Goal: Communication & Community: Share content

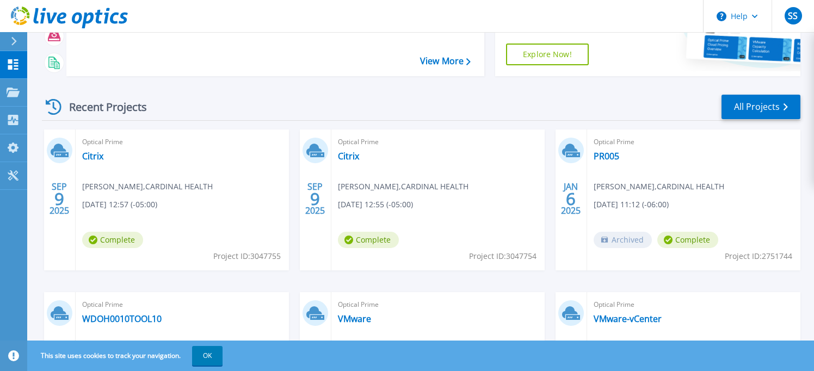
scroll to position [163, 0]
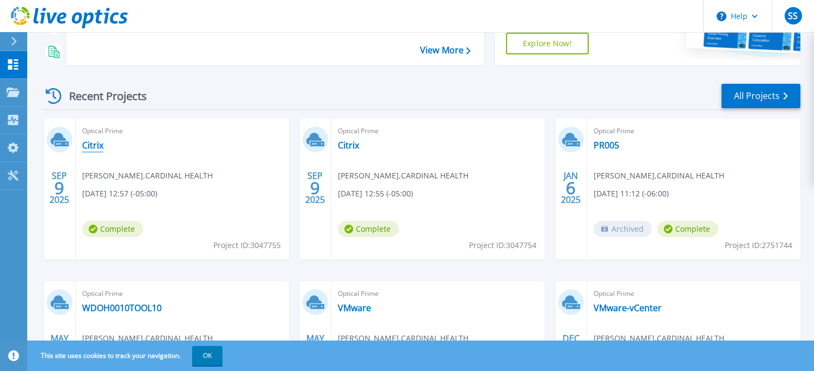
click at [95, 141] on link "Citrix" at bounding box center [92, 145] width 21 height 11
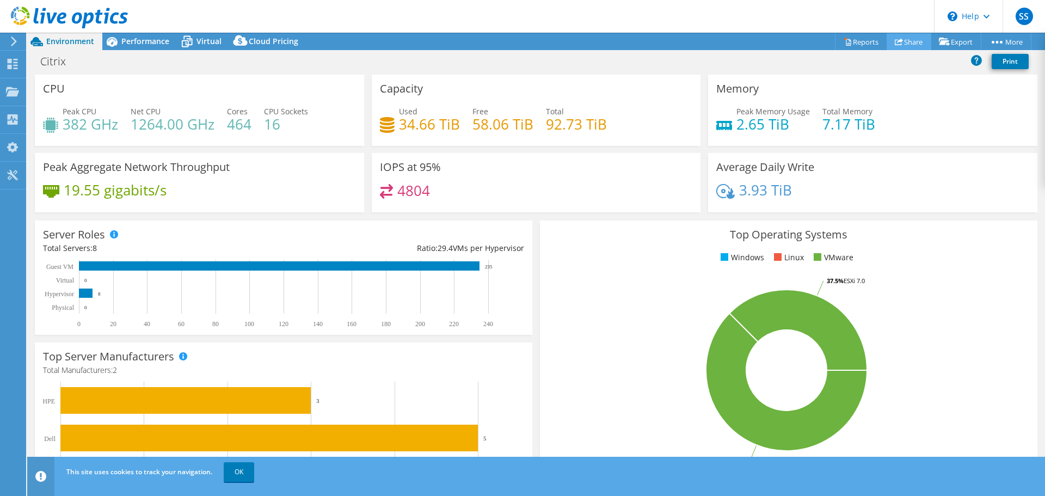
click at [822, 40] on link "Share" at bounding box center [909, 41] width 45 height 17
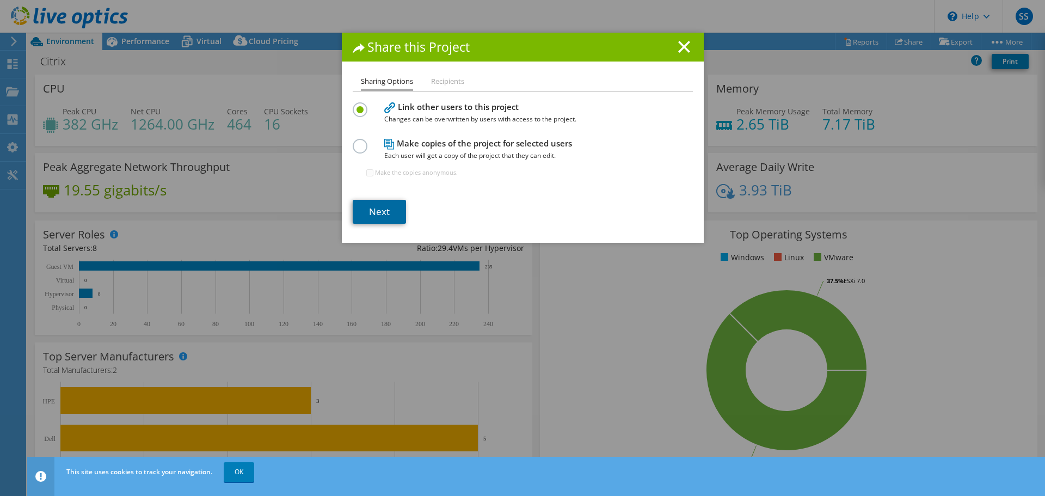
click at [379, 211] on link "Next" at bounding box center [379, 212] width 53 height 24
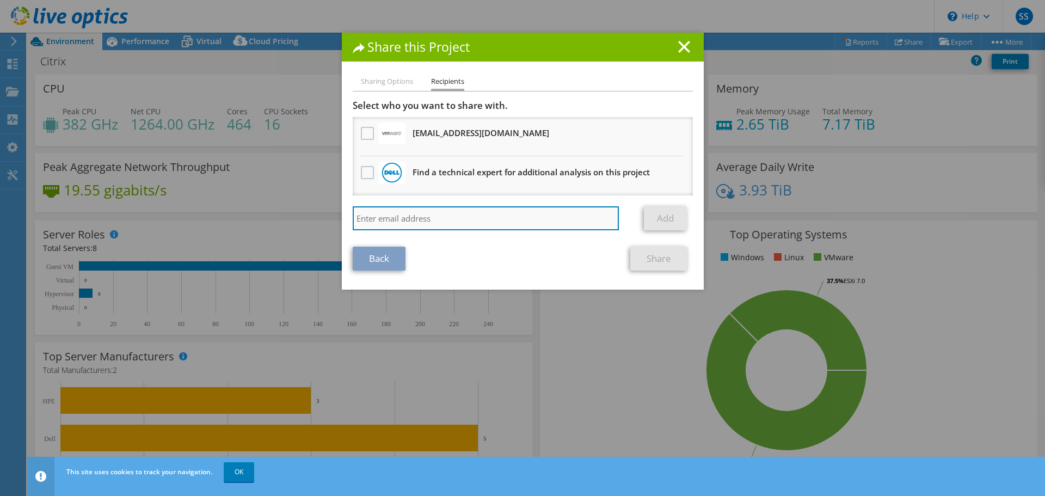
click at [437, 212] on input "search" at bounding box center [486, 218] width 267 height 24
type input "b"
click at [450, 225] on input "search" at bounding box center [486, 218] width 267 height 24
paste input "brian.hudson@ahead.com"
type input "brian.hudson@ahead.com"
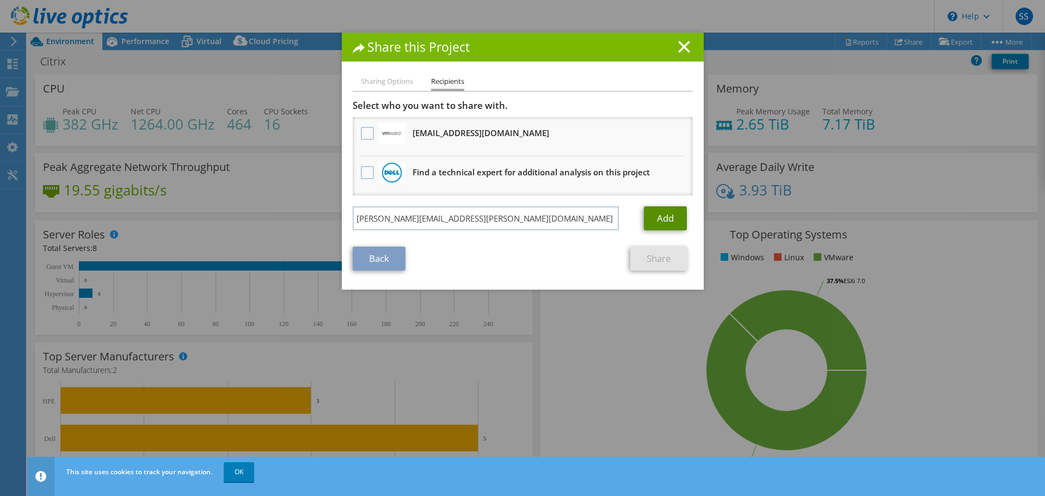
click at [653, 220] on link "Add" at bounding box center [665, 218] width 43 height 24
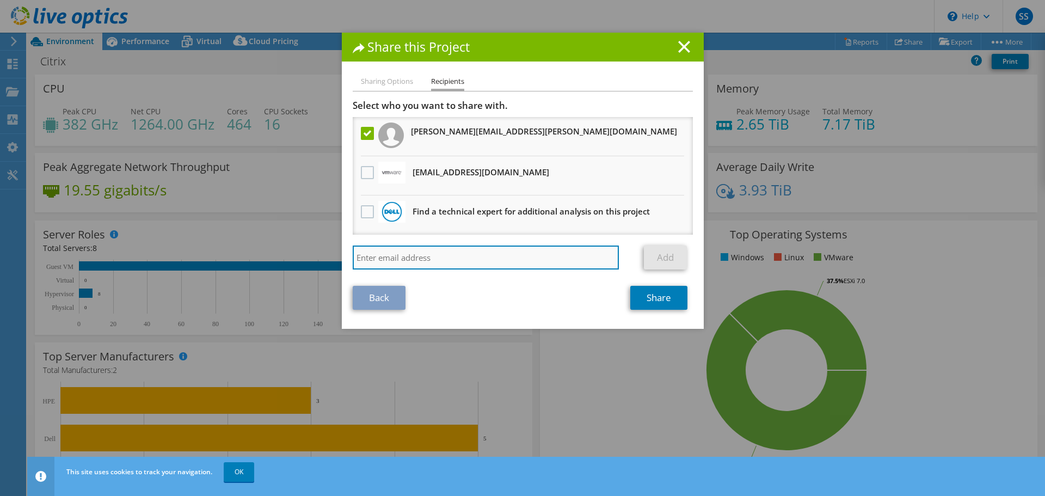
click at [436, 253] on input "search" at bounding box center [486, 257] width 267 height 24
type input "r"
click at [433, 261] on input "search" at bounding box center [486, 257] width 267 height 24
paste input "robert.hersh@dell.com"
type input "robert.hersh@dell.com"
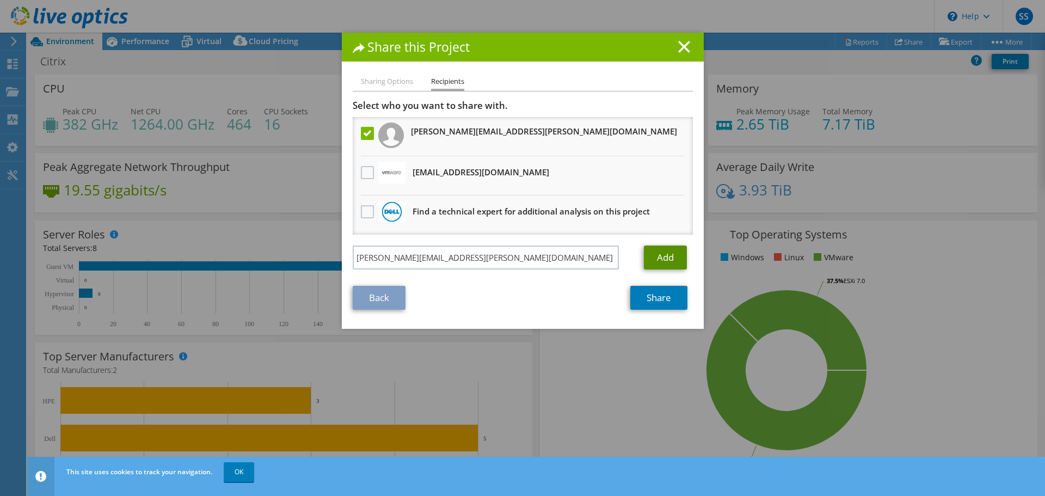
click at [656, 253] on link "Add" at bounding box center [665, 257] width 43 height 24
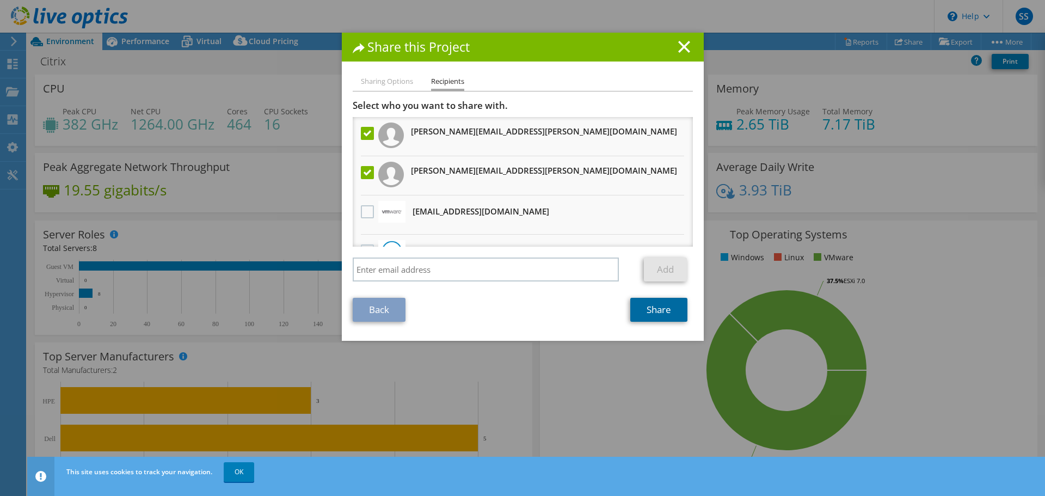
click at [654, 311] on link "Share" at bounding box center [658, 310] width 57 height 24
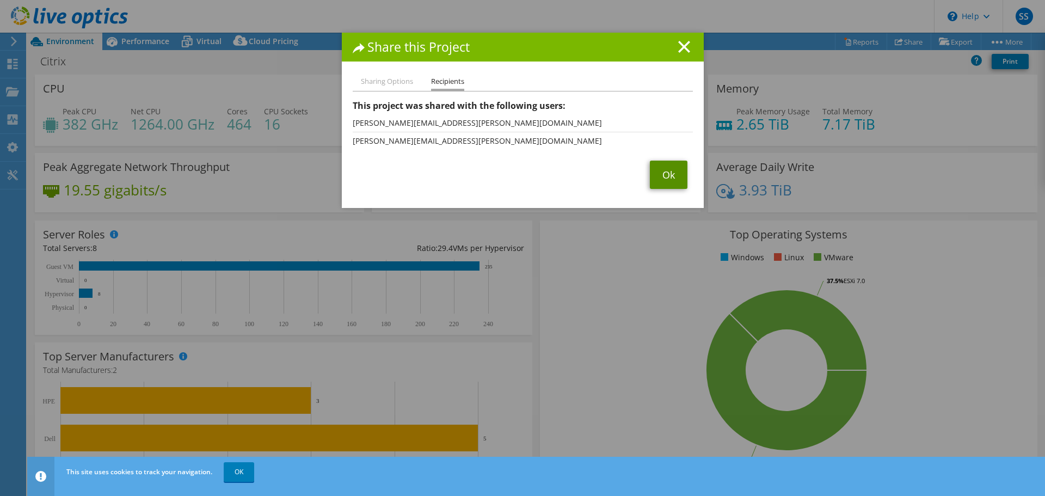
click at [664, 179] on link "Ok" at bounding box center [669, 175] width 38 height 28
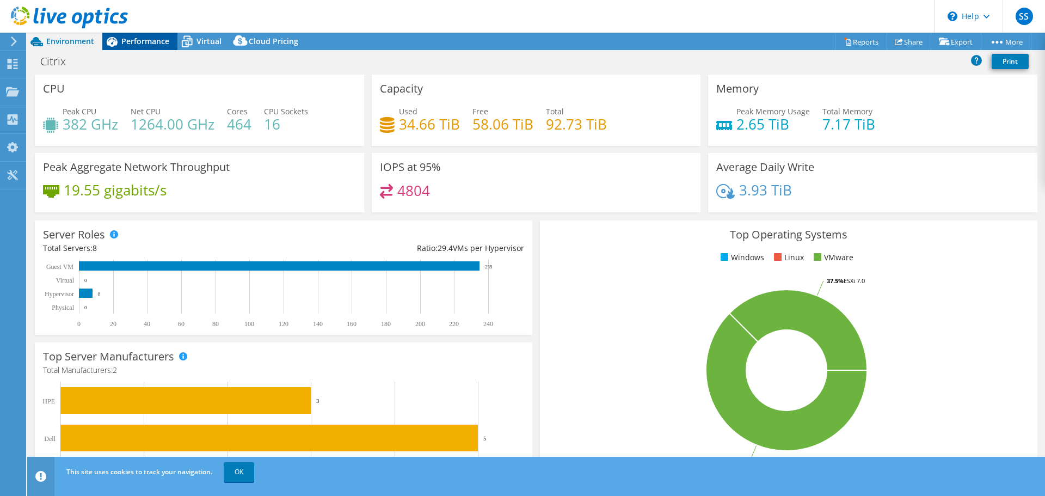
click at [156, 42] on span "Performance" at bounding box center [145, 41] width 48 height 10
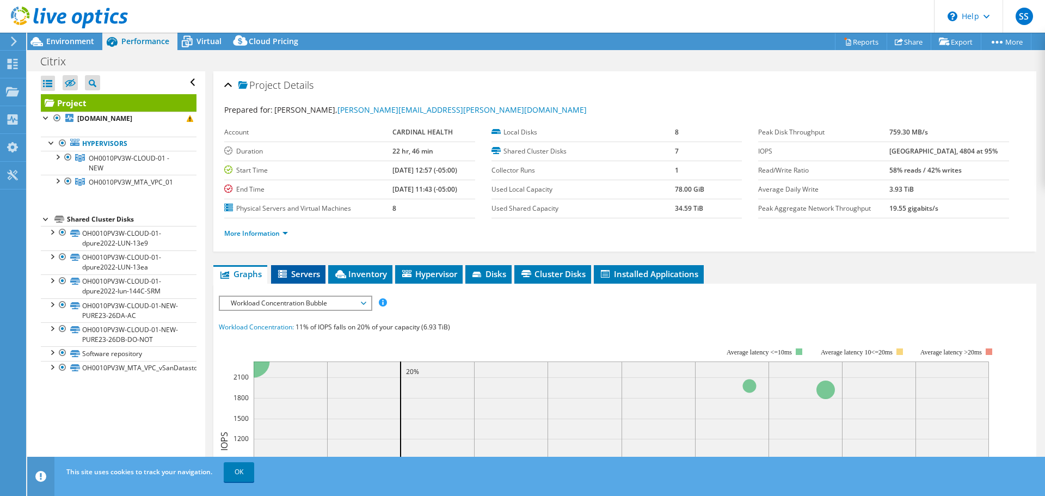
click at [311, 272] on span "Servers" at bounding box center [298, 273] width 44 height 11
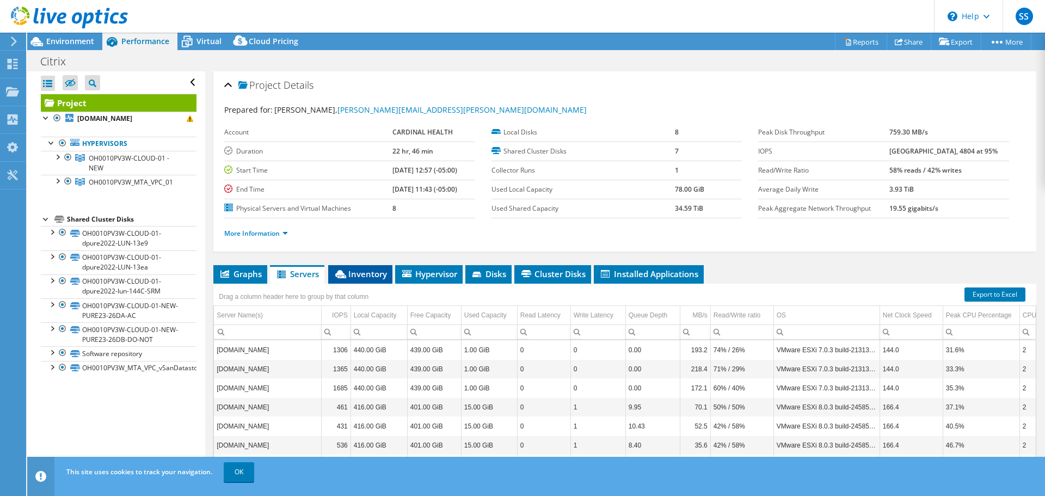
click at [358, 273] on span "Inventory" at bounding box center [360, 273] width 53 height 11
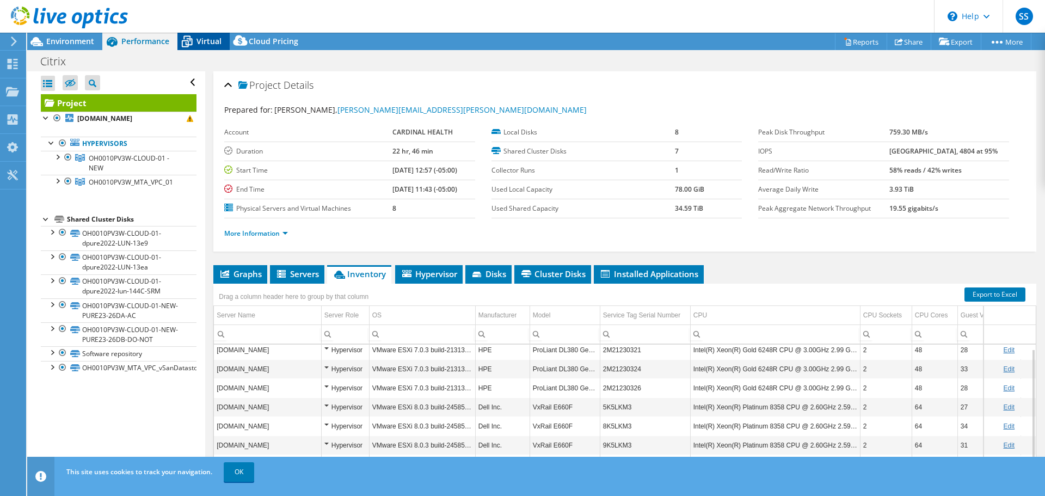
click at [198, 41] on span "Virtual" at bounding box center [208, 41] width 25 height 10
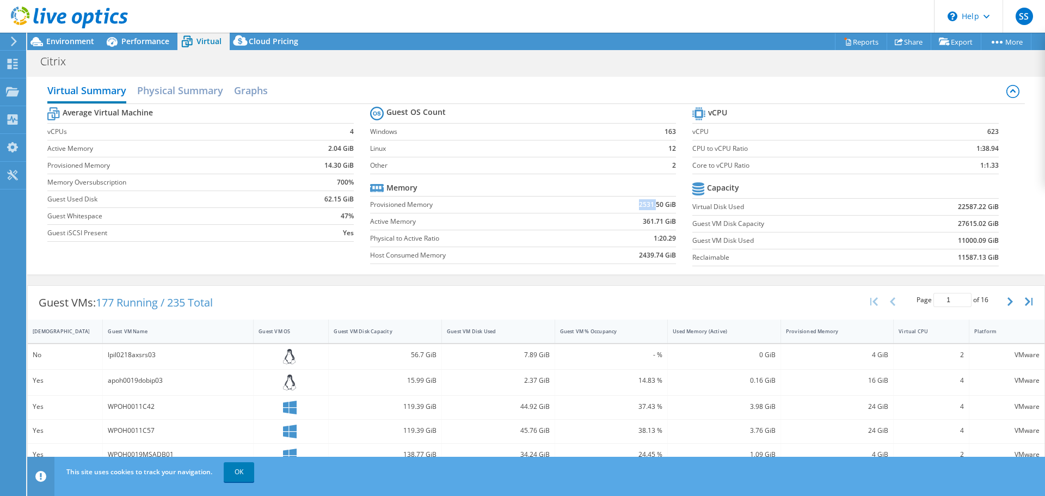
drag, startPoint x: 628, startPoint y: 204, endPoint x: 652, endPoint y: 206, distance: 24.1
click at [652, 206] on td "2531.50 GiB" at bounding box center [628, 204] width 96 height 17
click at [605, 222] on td "361.71 GiB" at bounding box center [628, 221] width 96 height 17
click at [640, 257] on b "2439.74 GiB" at bounding box center [657, 255] width 37 height 11
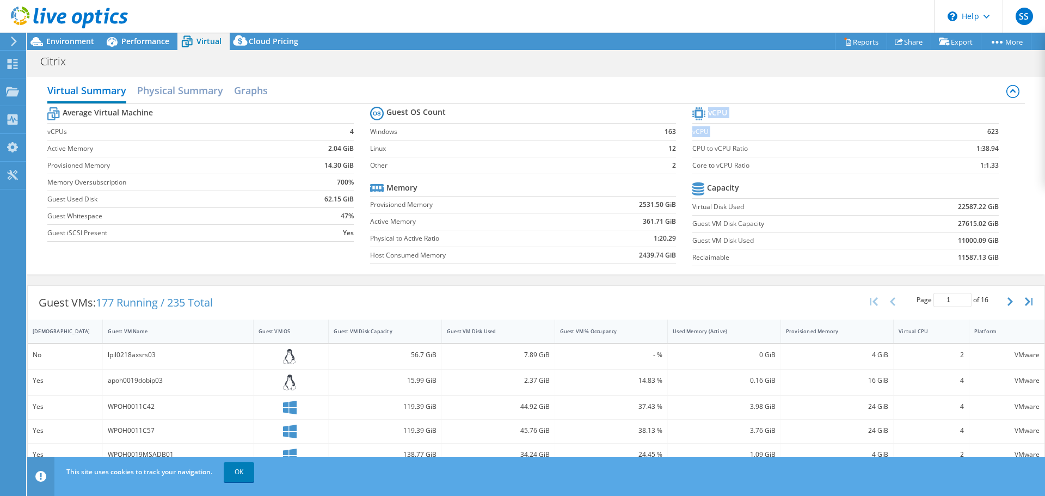
drag, startPoint x: 977, startPoint y: 135, endPoint x: 1007, endPoint y: 134, distance: 30.5
click at [822, 134] on div "Average Virtual Machine vCPUs 4 Active Memory 2.04 GiB Provisioned Memory 14.30…" at bounding box center [535, 188] width 977 height 168
click at [822, 149] on td "1:38.94" at bounding box center [958, 148] width 81 height 17
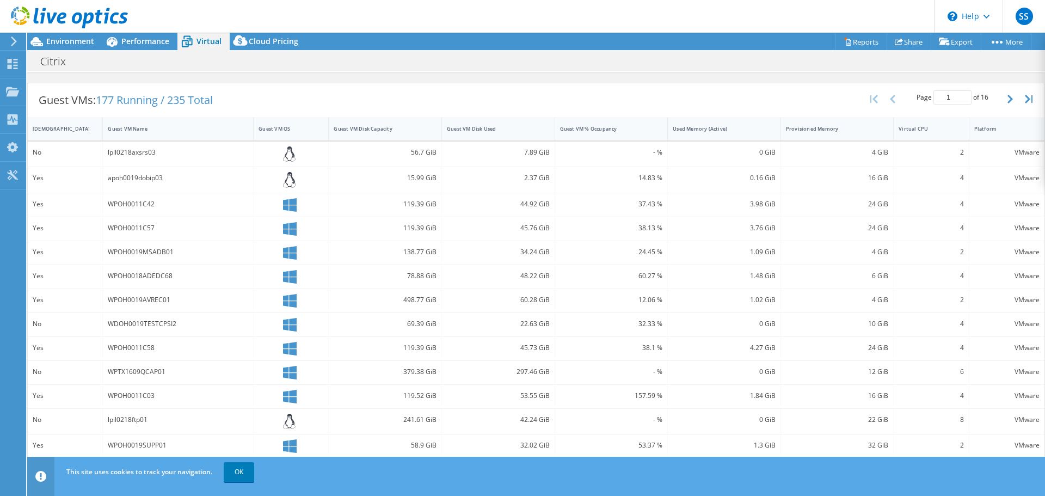
scroll to position [218, 0]
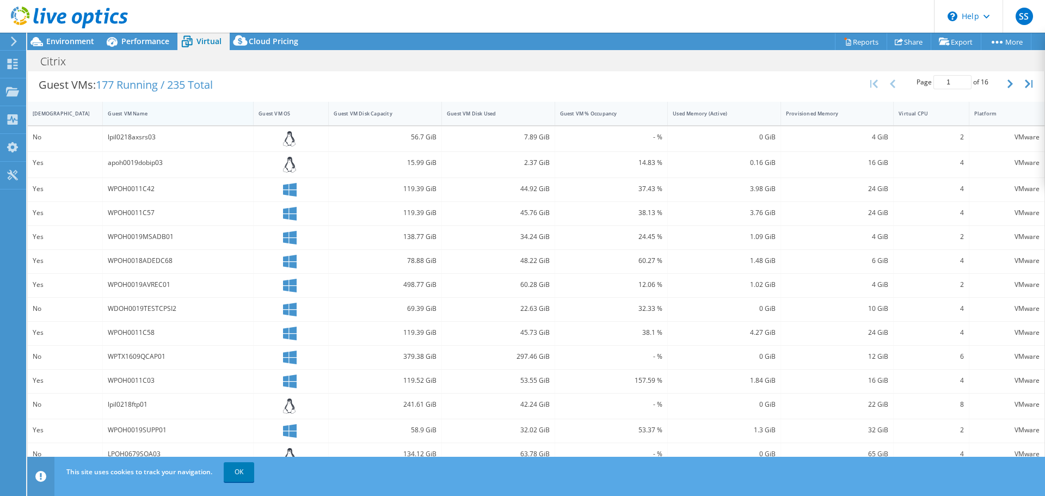
click at [132, 113] on div "Guest VM Name" at bounding box center [171, 113] width 127 height 7
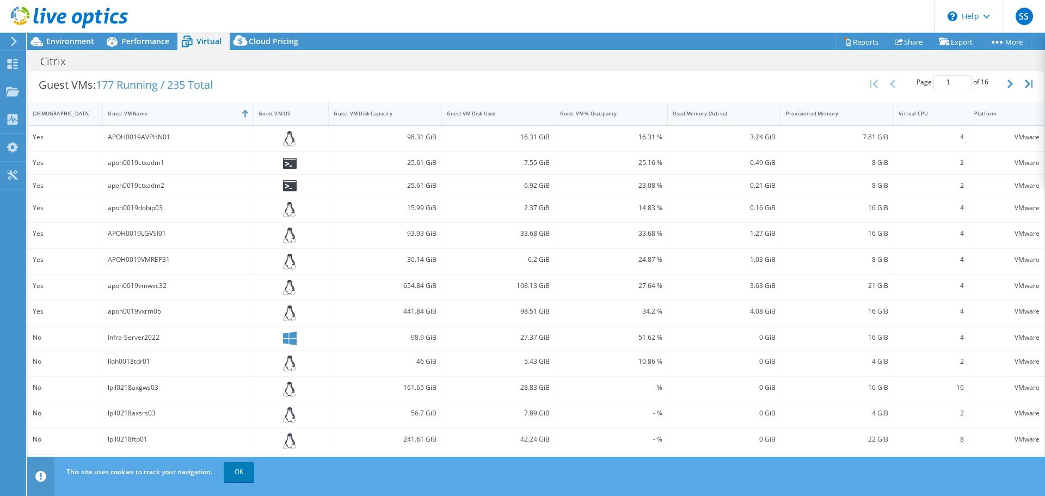
scroll to position [255, 0]
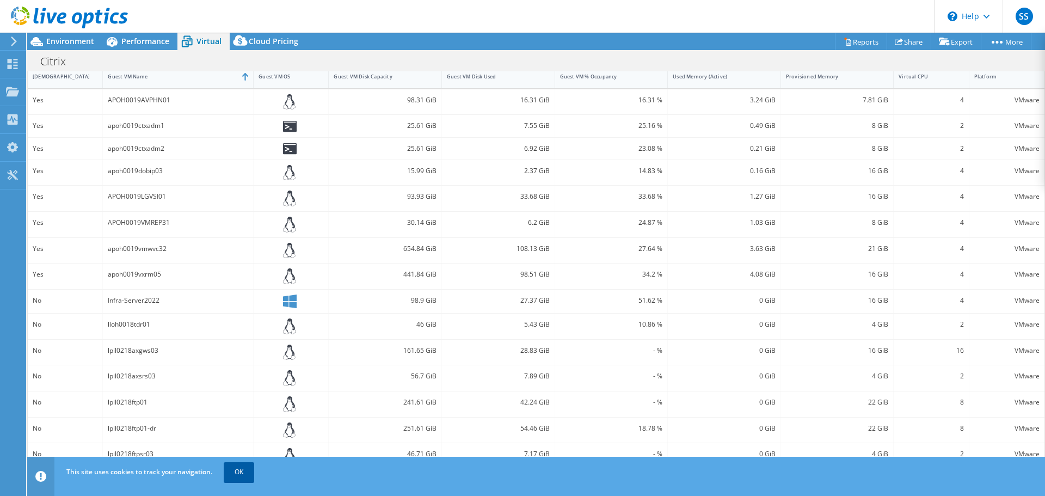
click at [250, 371] on link "OK" at bounding box center [239, 472] width 30 height 20
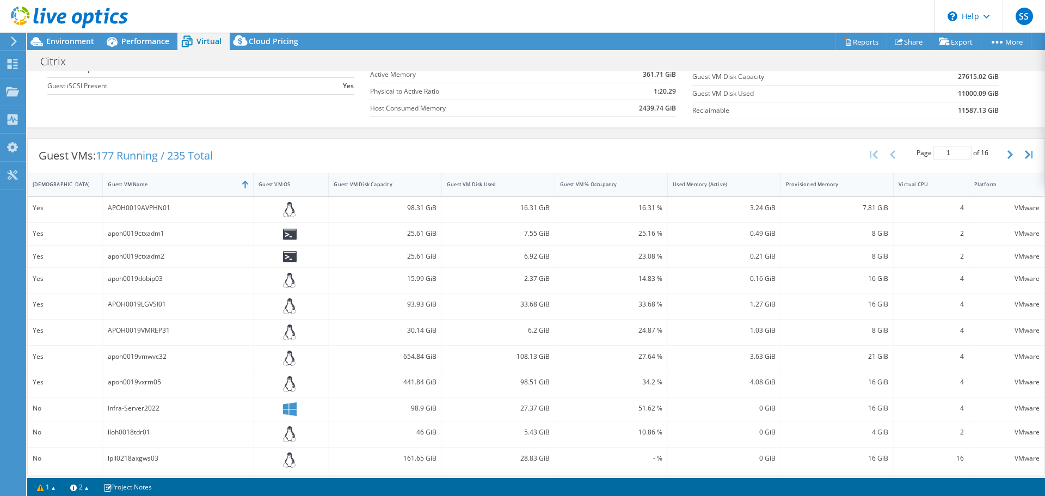
scroll to position [0, 0]
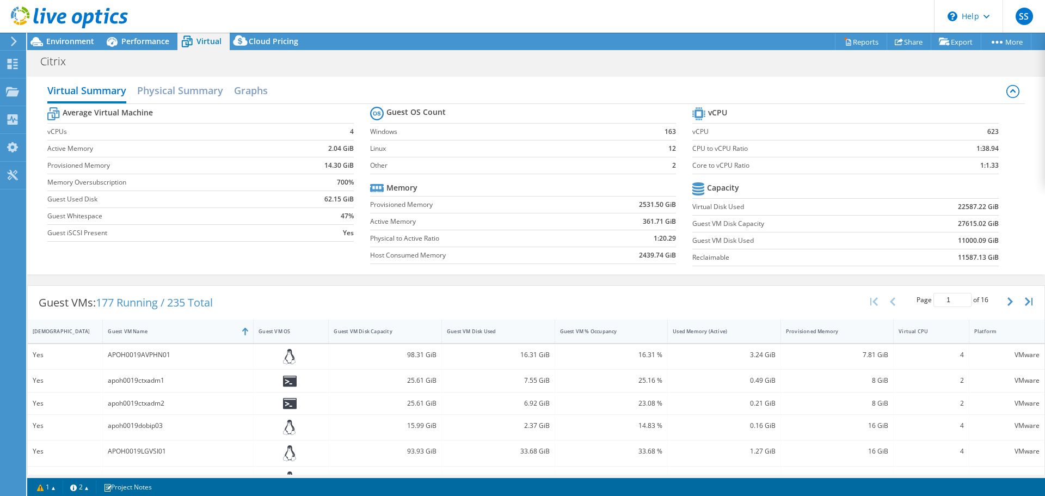
click at [645, 204] on b "2531.50 GiB" at bounding box center [657, 204] width 37 height 11
click at [639, 207] on b "2531.50 GiB" at bounding box center [657, 204] width 37 height 11
click at [639, 205] on b "2531.50 GiB" at bounding box center [657, 204] width 37 height 11
drag, startPoint x: 631, startPoint y: 205, endPoint x: 642, endPoint y: 204, distance: 10.9
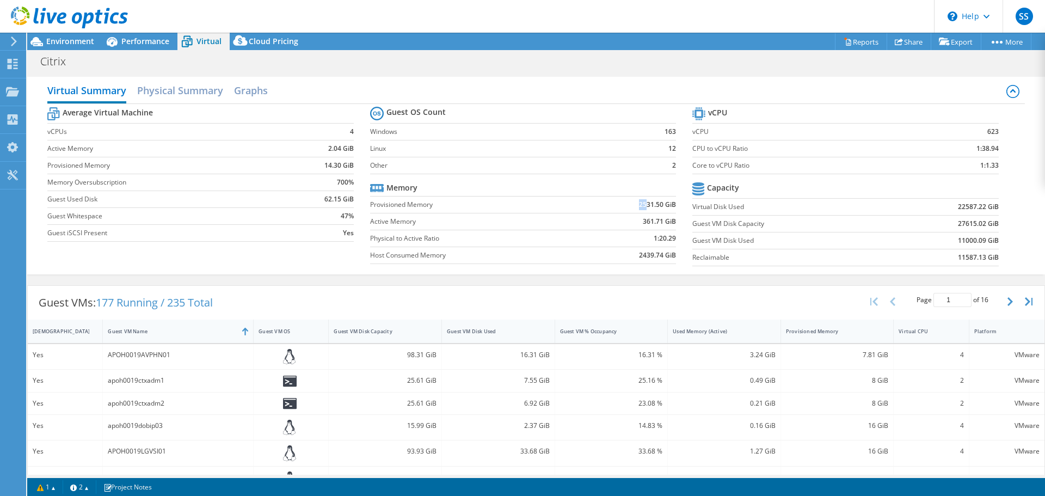
click at [642, 204] on td "2531.50 GiB" at bounding box center [628, 204] width 96 height 17
drag, startPoint x: 319, startPoint y: 161, endPoint x: 355, endPoint y: 164, distance: 36.1
click at [355, 164] on section "Average Virtual Machine vCPUs 4 Active Memory 2.04 GiB Provisioned Memory 14.30…" at bounding box center [208, 176] width 322 height 143
click at [260, 182] on label "Memory Oversubscription" at bounding box center [166, 182] width 239 height 11
drag, startPoint x: 317, startPoint y: 196, endPoint x: 341, endPoint y: 196, distance: 23.4
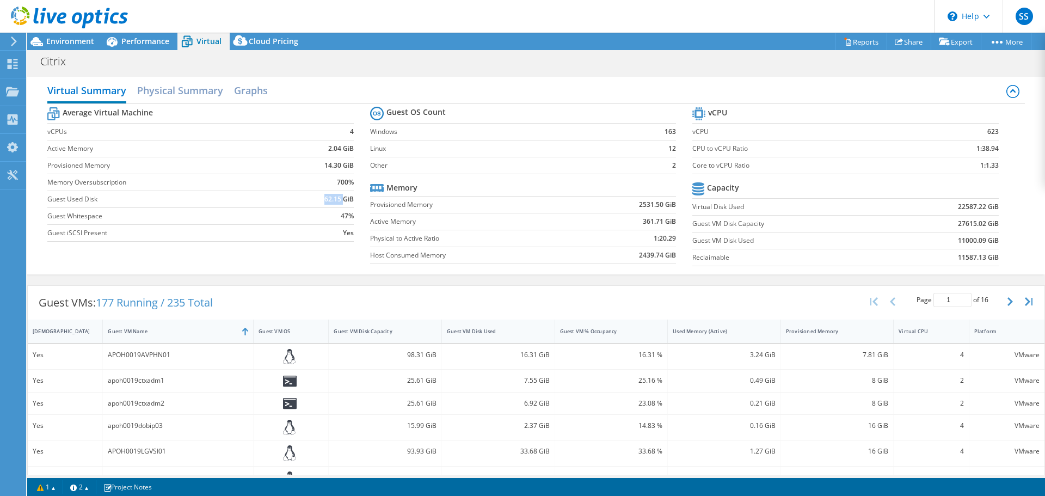
click at [341, 196] on td "62.15 GiB" at bounding box center [320, 198] width 67 height 17
click at [303, 217] on td "47%" at bounding box center [320, 215] width 67 height 17
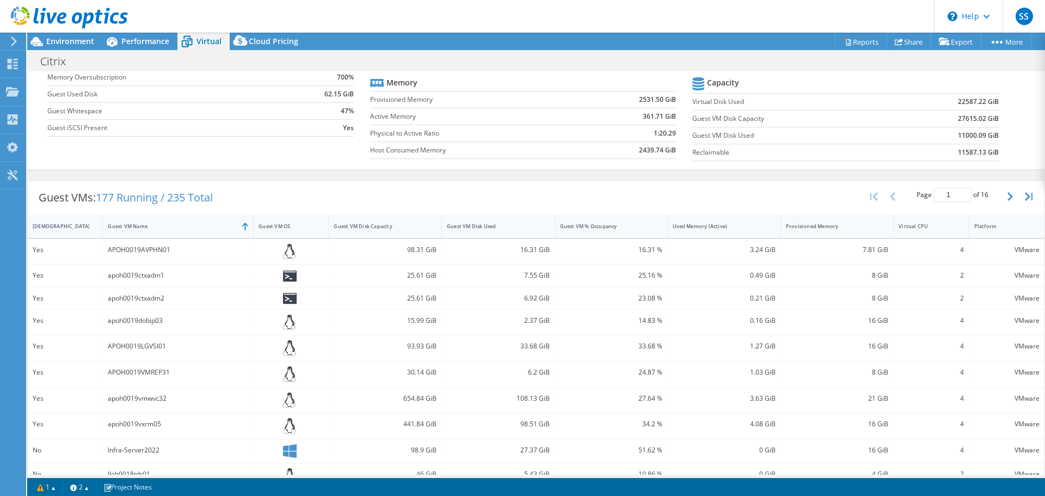
scroll to position [109, 0]
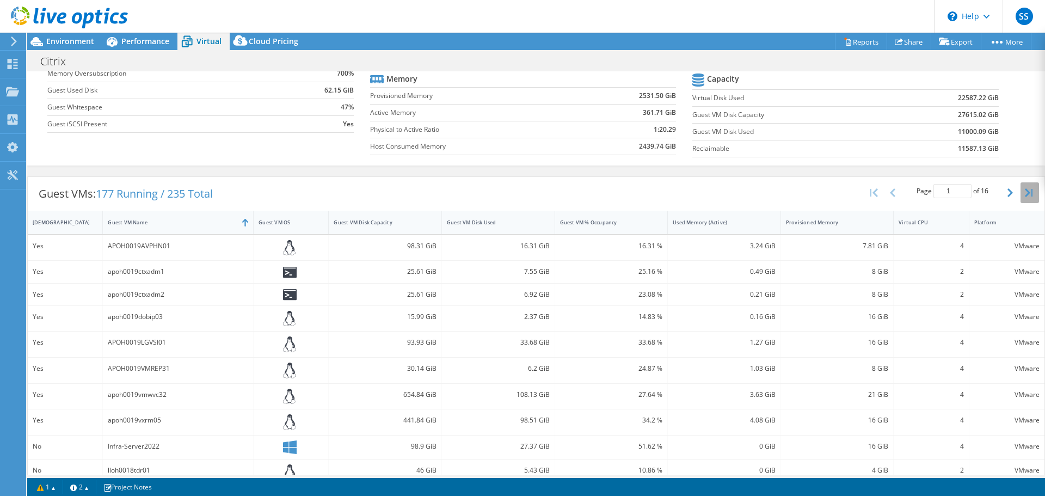
click at [822, 197] on button "button" at bounding box center [1030, 192] width 19 height 21
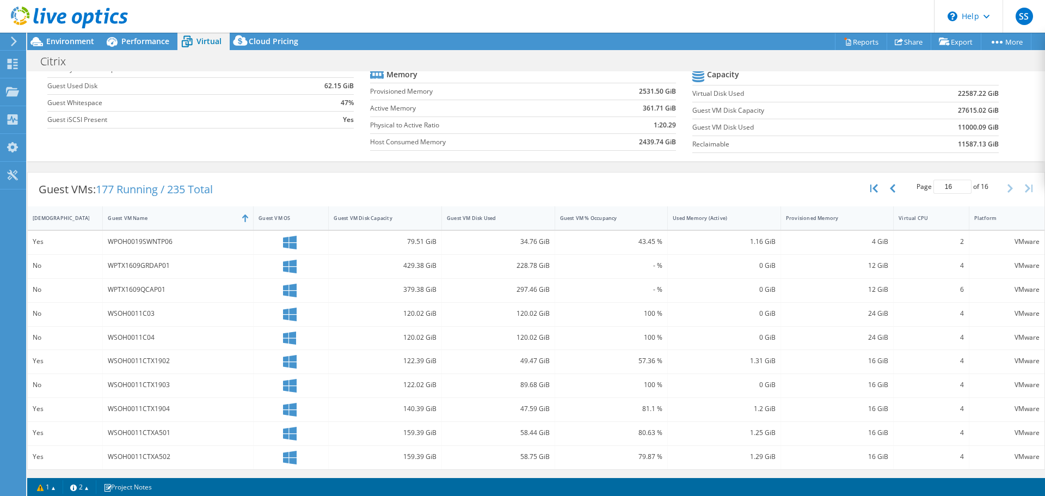
scroll to position [114, 0]
click at [822, 183] on icon "button" at bounding box center [892, 187] width 5 height 9
click at [822, 183] on button "button" at bounding box center [893, 187] width 19 height 21
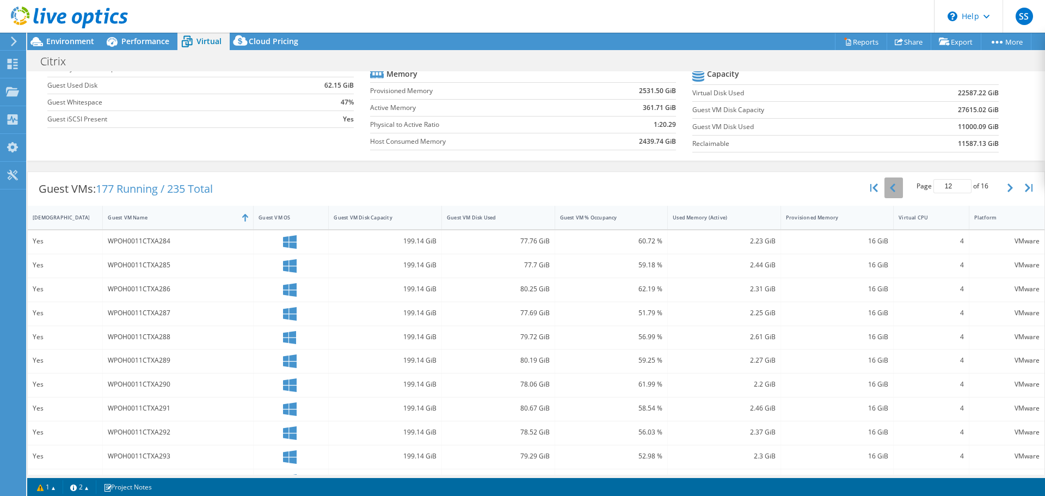
click at [822, 184] on button "button" at bounding box center [893, 187] width 19 height 21
click at [822, 185] on div "Page 11 of 16 5 rows 10 rows 20 rows 25 rows 50 rows 100 rows" at bounding box center [952, 187] width 99 height 21
click at [822, 187] on button "button" at bounding box center [893, 187] width 19 height 21
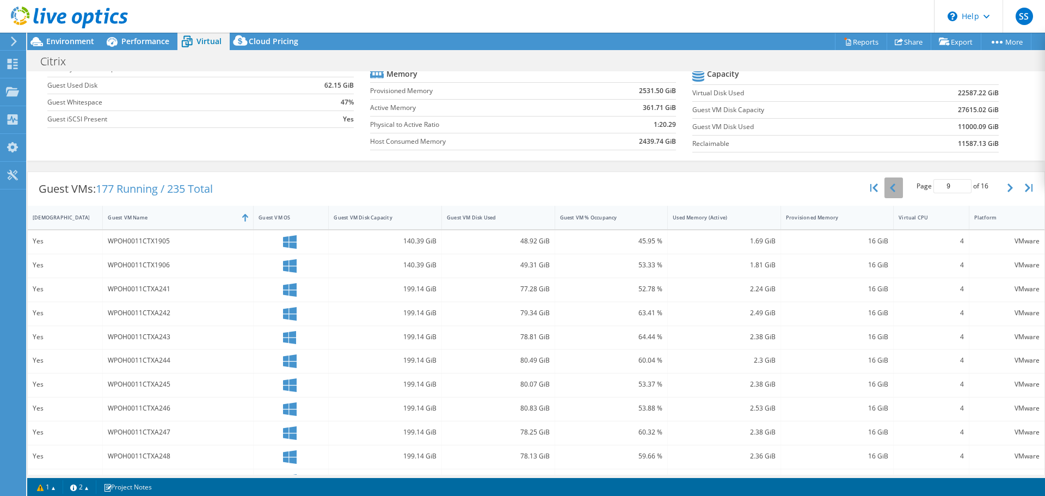
click at [822, 187] on button "button" at bounding box center [893, 187] width 19 height 21
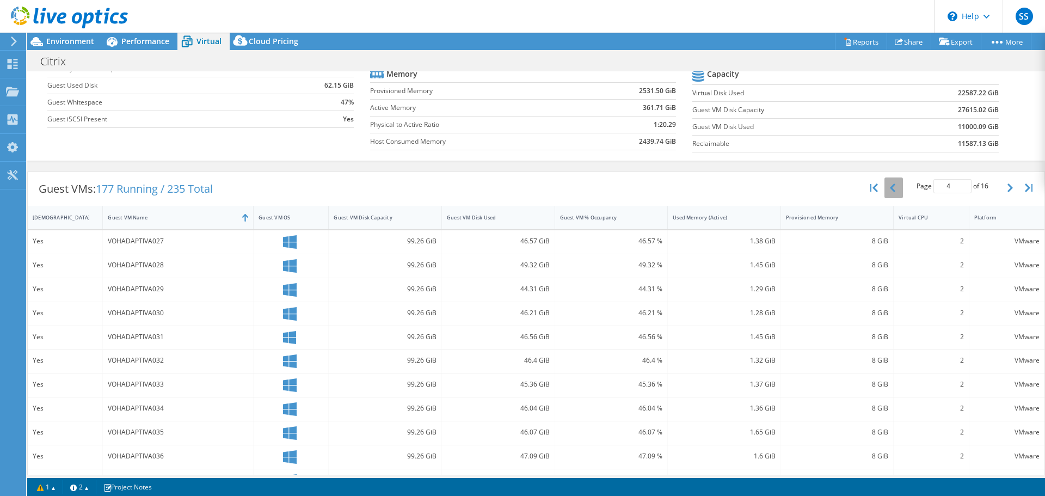
click at [822, 187] on button "button" at bounding box center [893, 187] width 19 height 21
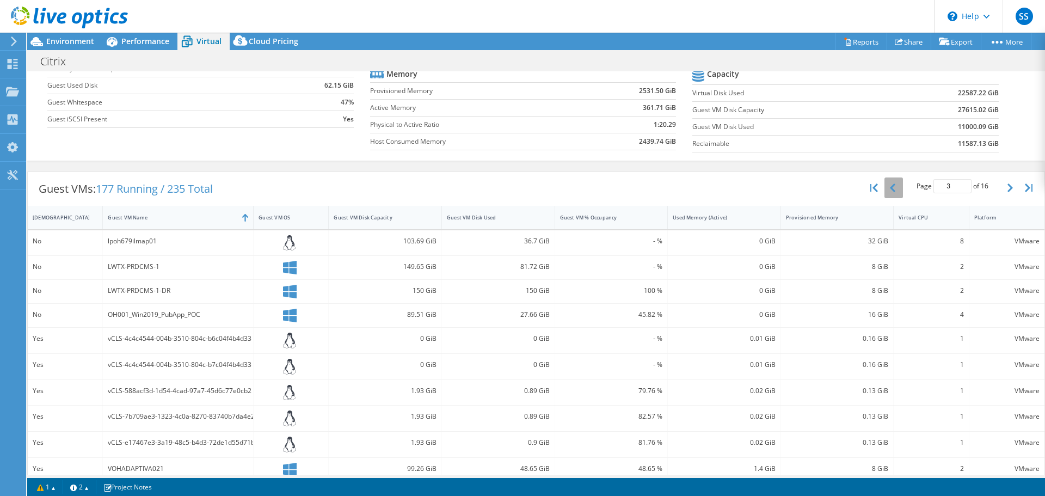
click at [822, 189] on button "button" at bounding box center [893, 187] width 19 height 21
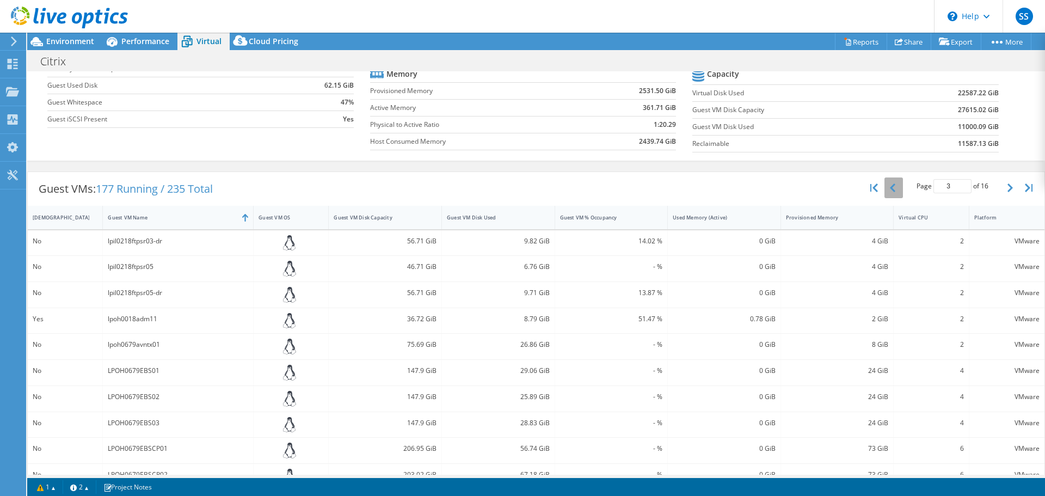
type input "2"
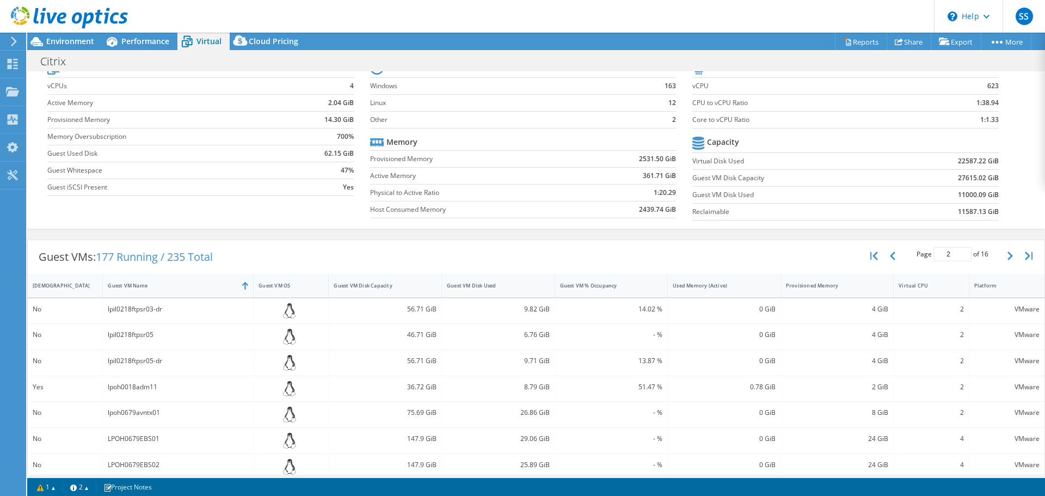
scroll to position [0, 0]
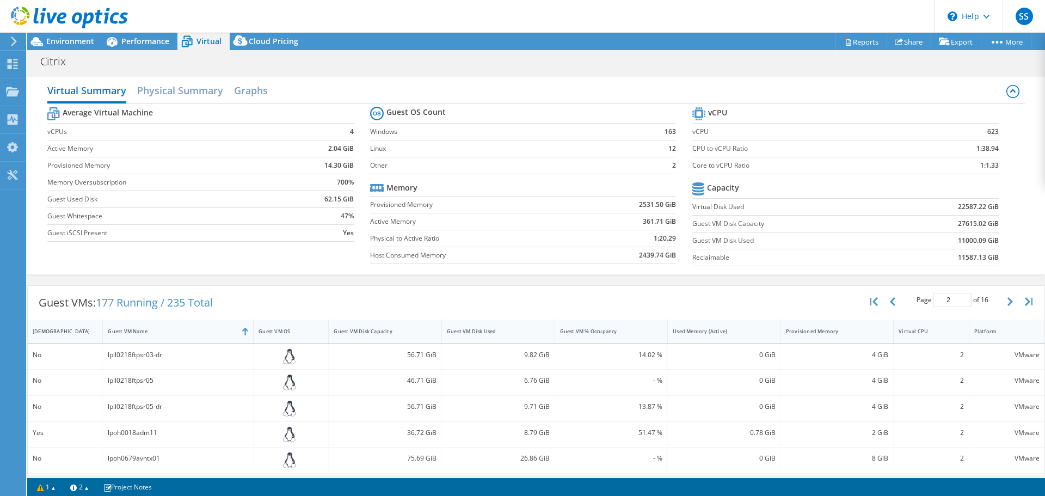
click at [16, 42] on use at bounding box center [14, 41] width 6 height 10
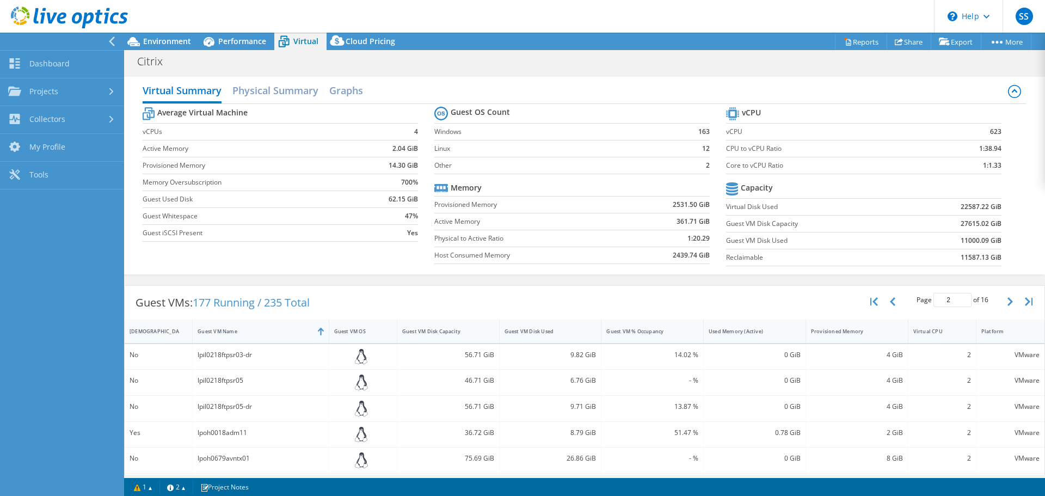
click at [105, 39] on div at bounding box center [59, 41] width 124 height 17
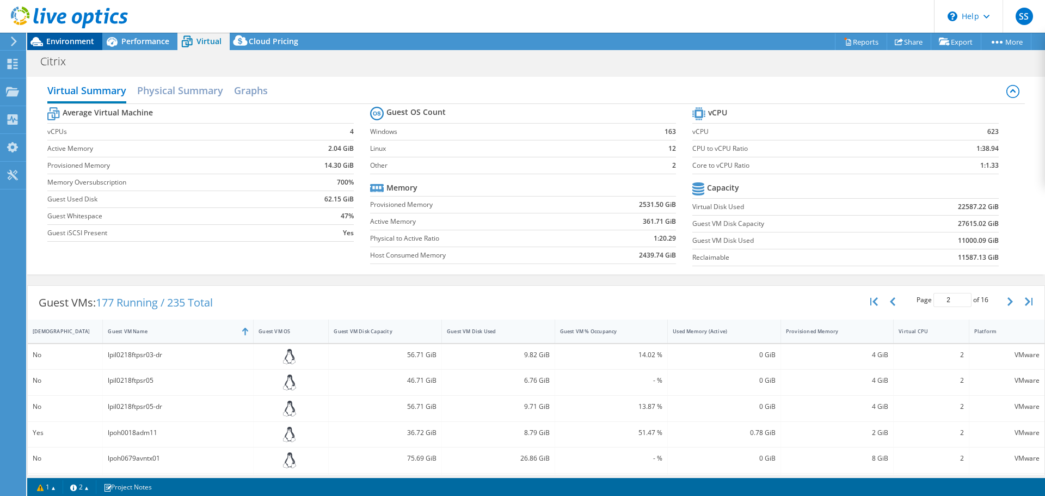
click at [73, 39] on span "Environment" at bounding box center [70, 41] width 48 height 10
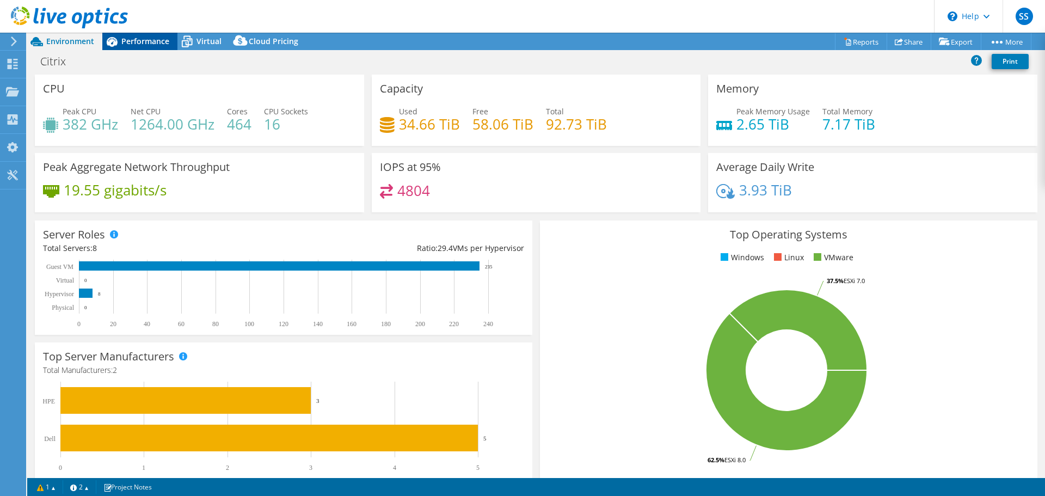
click at [158, 44] on span "Performance" at bounding box center [145, 41] width 48 height 10
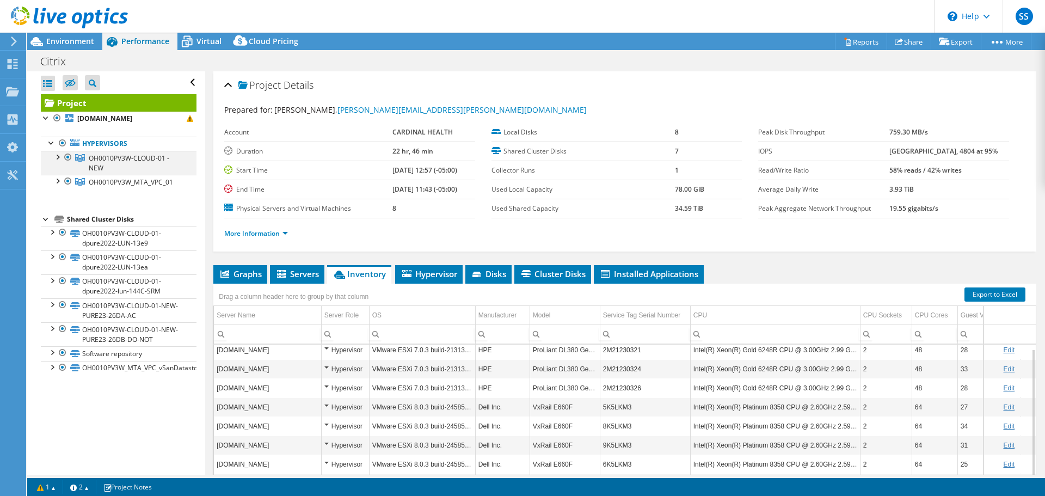
click at [60, 152] on div at bounding box center [57, 156] width 11 height 11
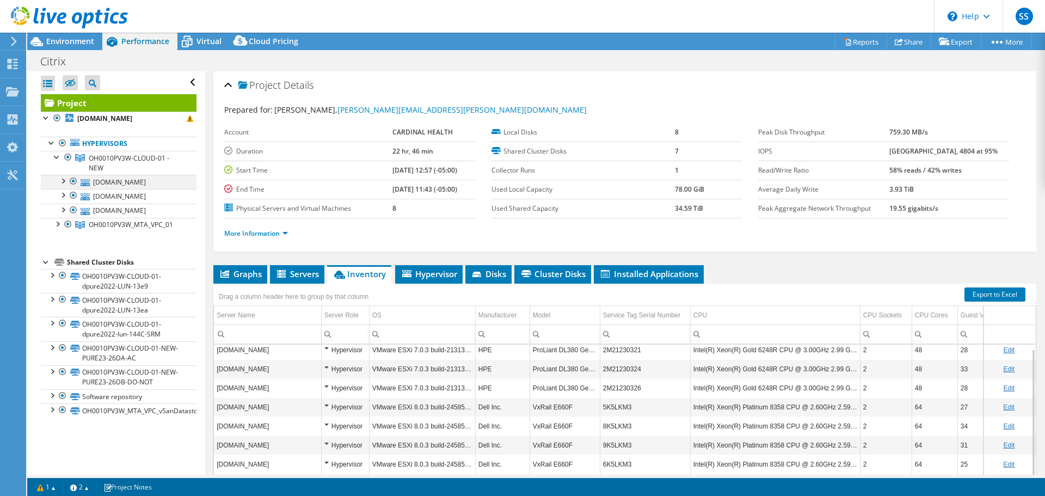
click at [63, 181] on div at bounding box center [62, 180] width 11 height 11
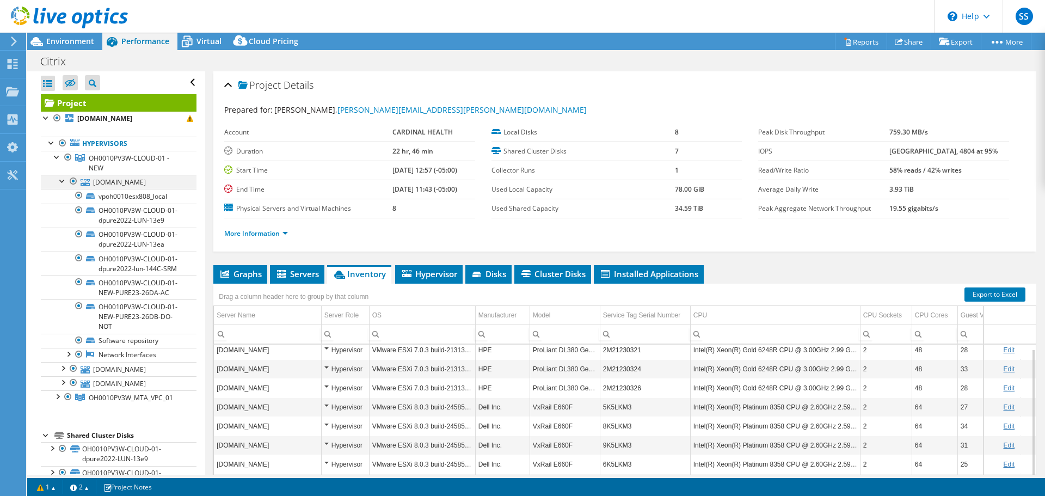
click at [63, 181] on div at bounding box center [62, 180] width 11 height 11
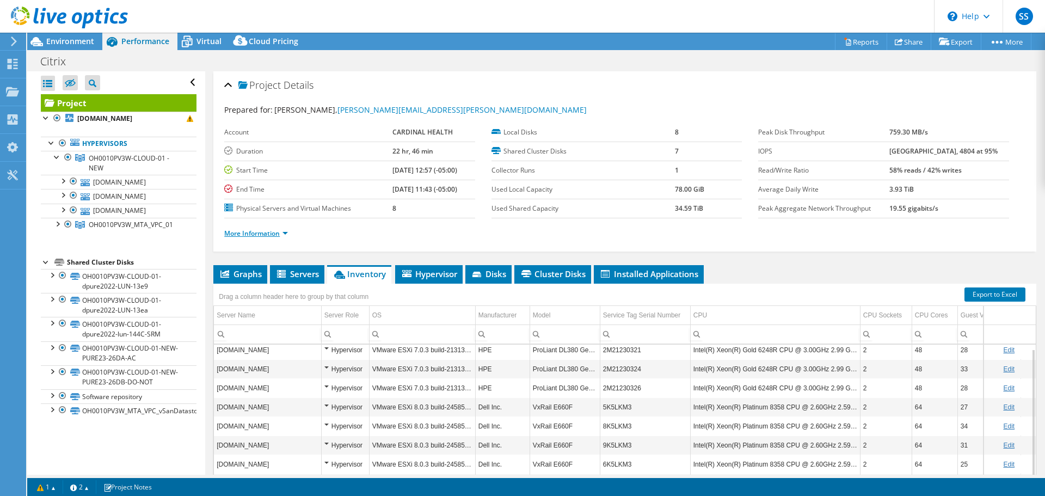
click at [276, 229] on link "More Information" at bounding box center [256, 233] width 64 height 9
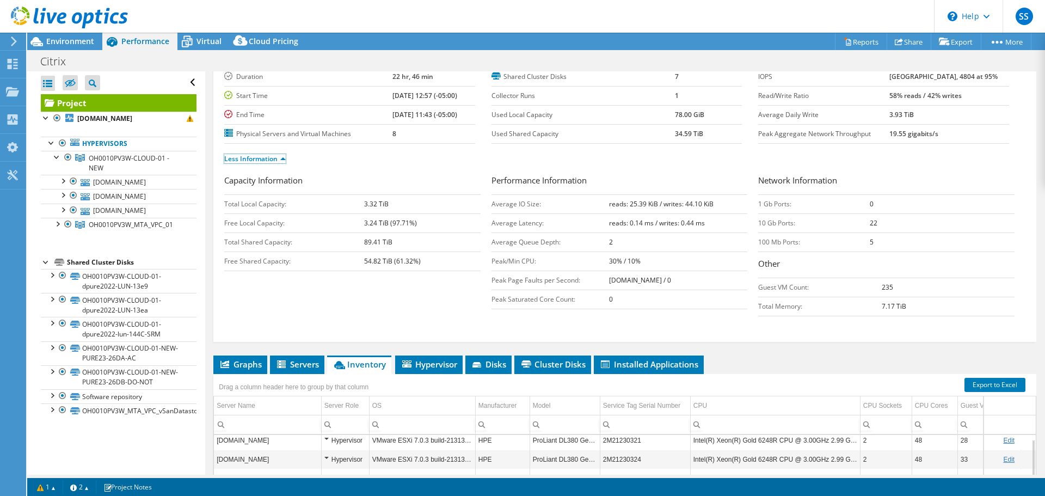
scroll to position [218, 0]
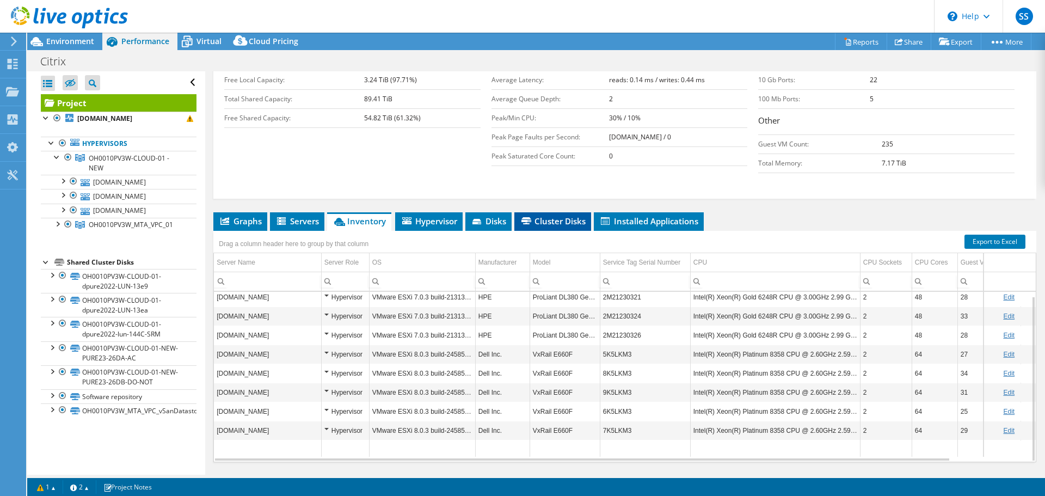
click at [573, 219] on span "Cluster Disks" at bounding box center [553, 221] width 66 height 11
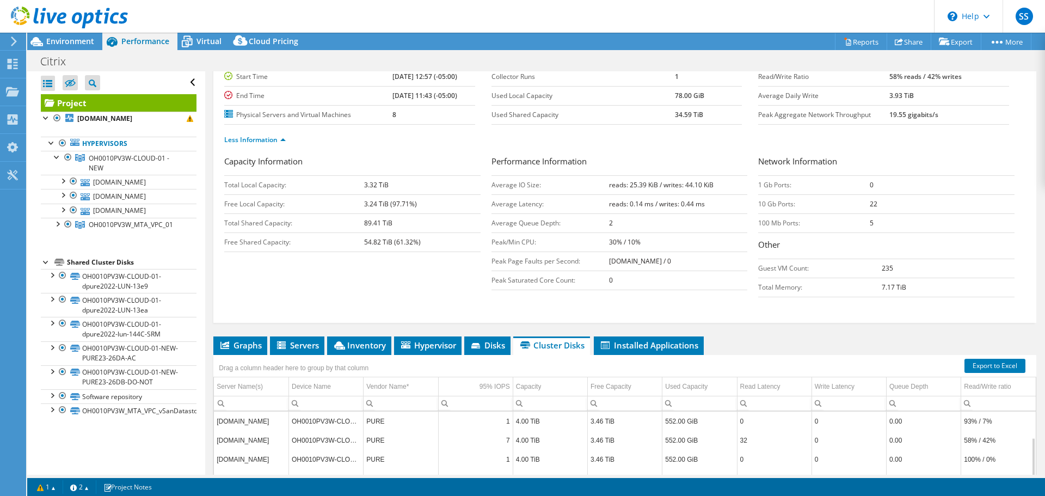
scroll to position [65, 0]
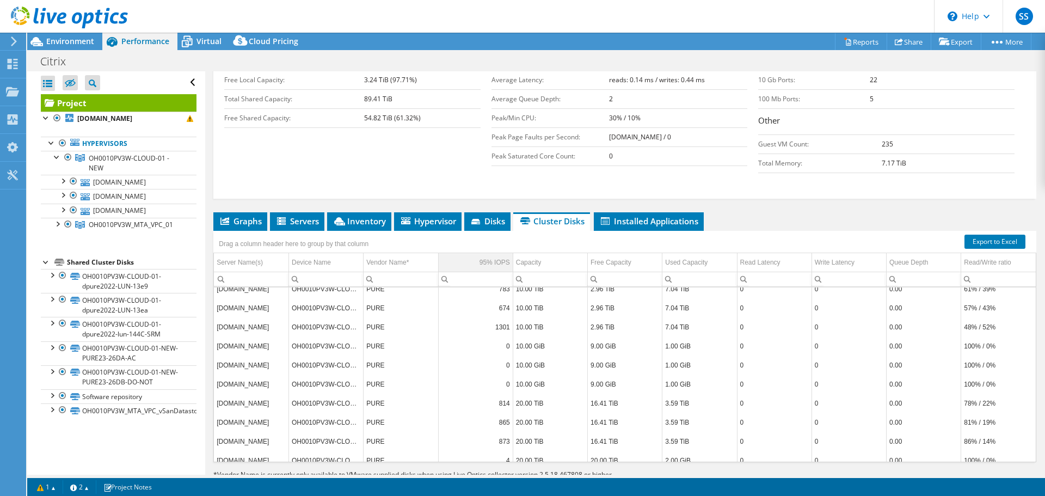
click at [484, 257] on div "95% IOPS" at bounding box center [495, 262] width 30 height 13
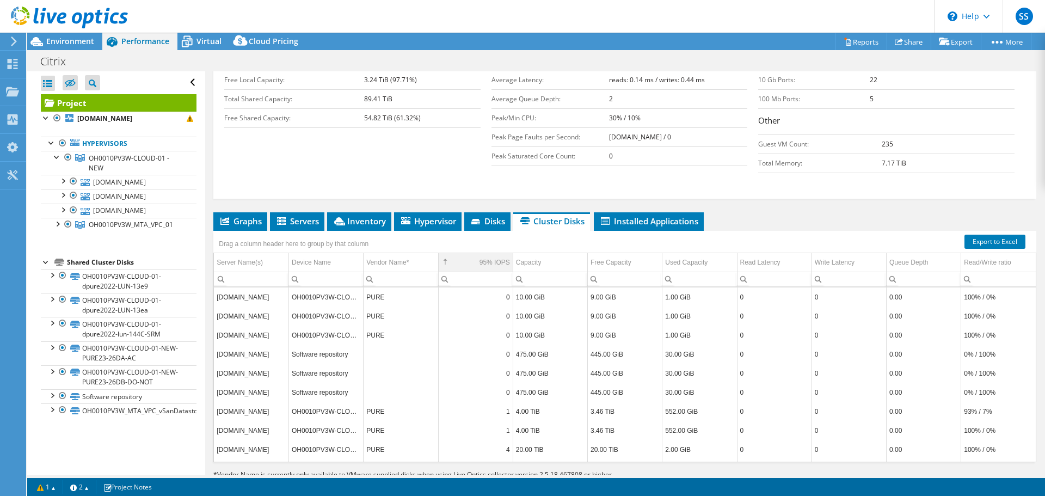
click at [497, 260] on div "95% IOPS" at bounding box center [495, 262] width 30 height 13
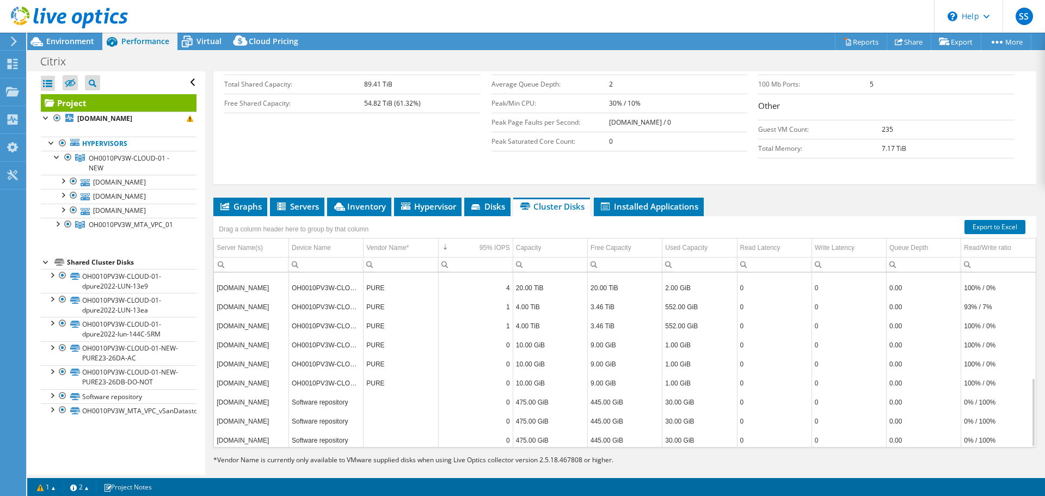
scroll to position [265, 0]
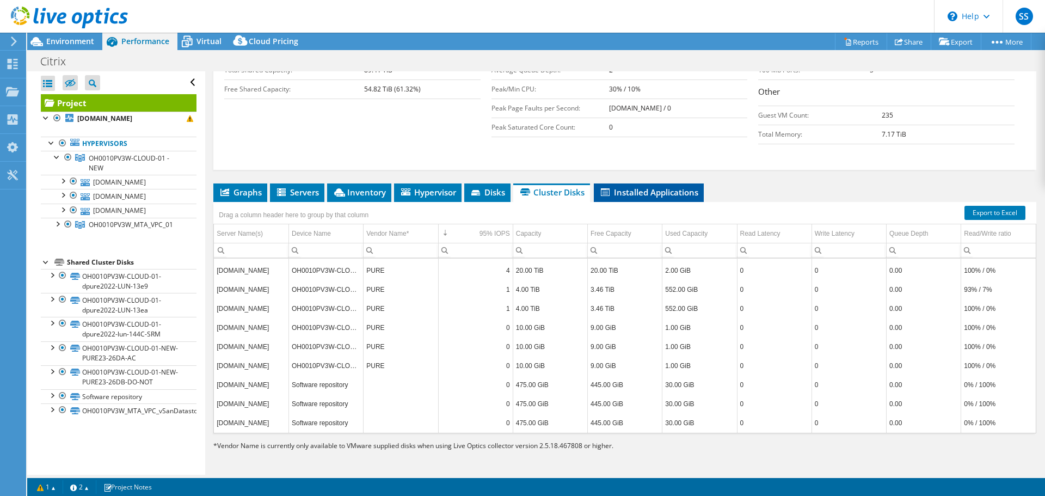
click at [677, 196] on span "Installed Applications" at bounding box center [648, 192] width 99 height 11
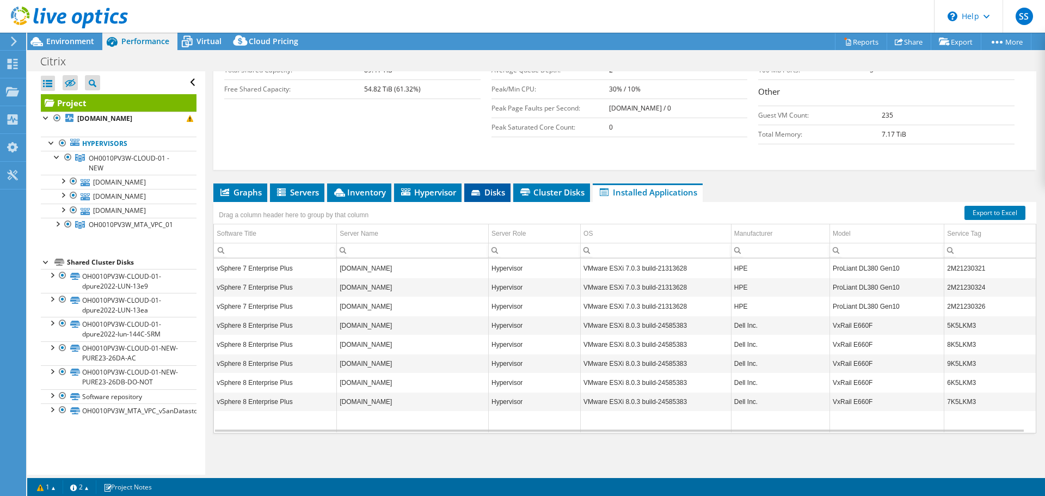
click at [484, 193] on span "Disks" at bounding box center [487, 192] width 35 height 11
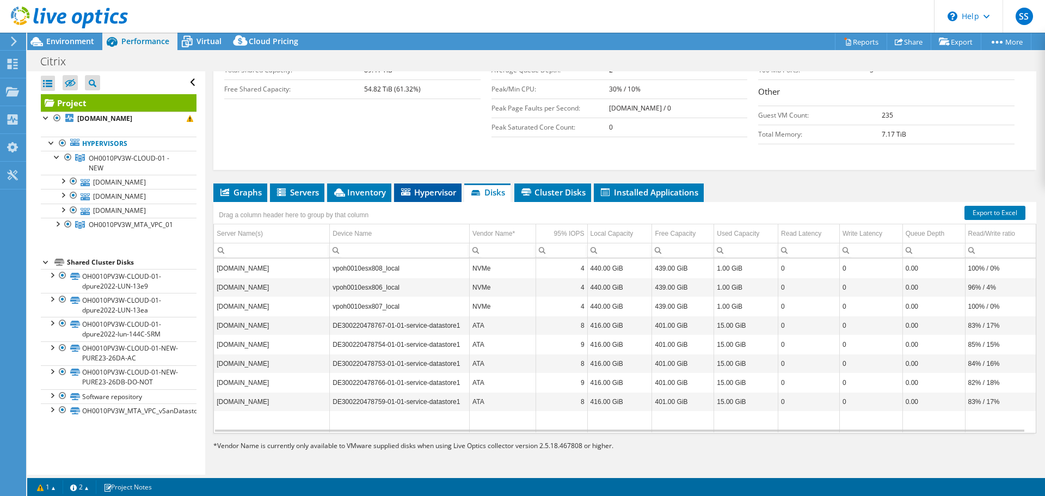
click at [433, 196] on span "Hypervisor" at bounding box center [427, 192] width 57 height 11
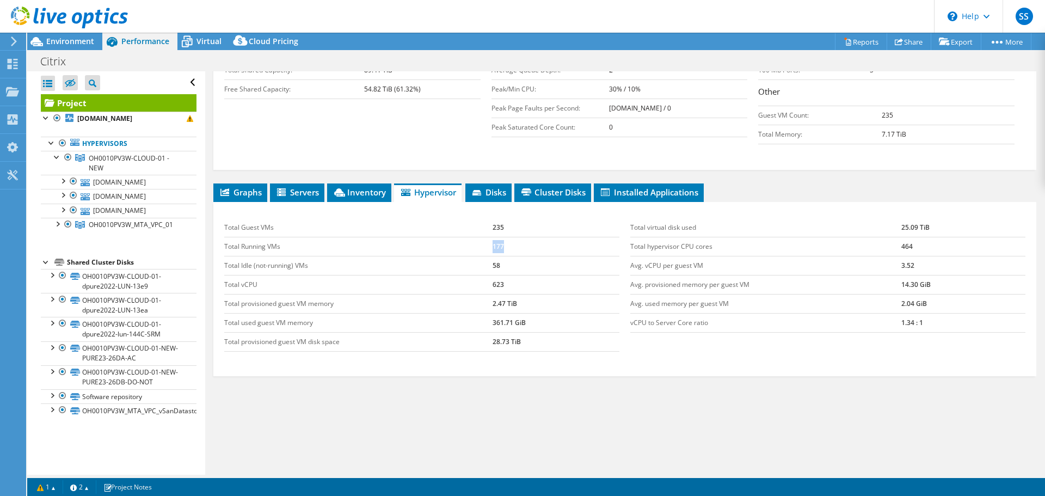
drag, startPoint x: 525, startPoint y: 244, endPoint x: 456, endPoint y: 243, distance: 69.7
click at [456, 243] on tr "Total Running VMs 177" at bounding box center [421, 246] width 395 height 19
click at [496, 229] on td "235" at bounding box center [556, 227] width 127 height 19
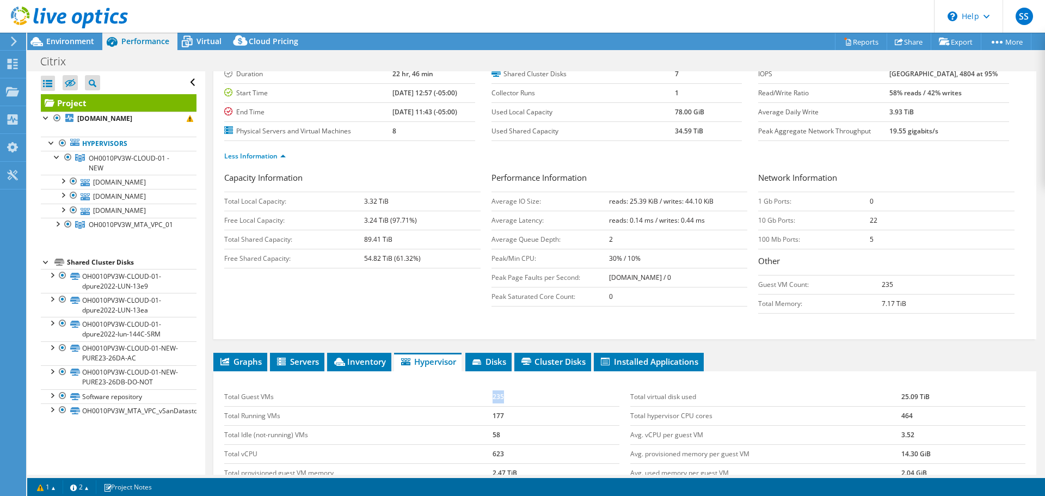
scroll to position [247, 0]
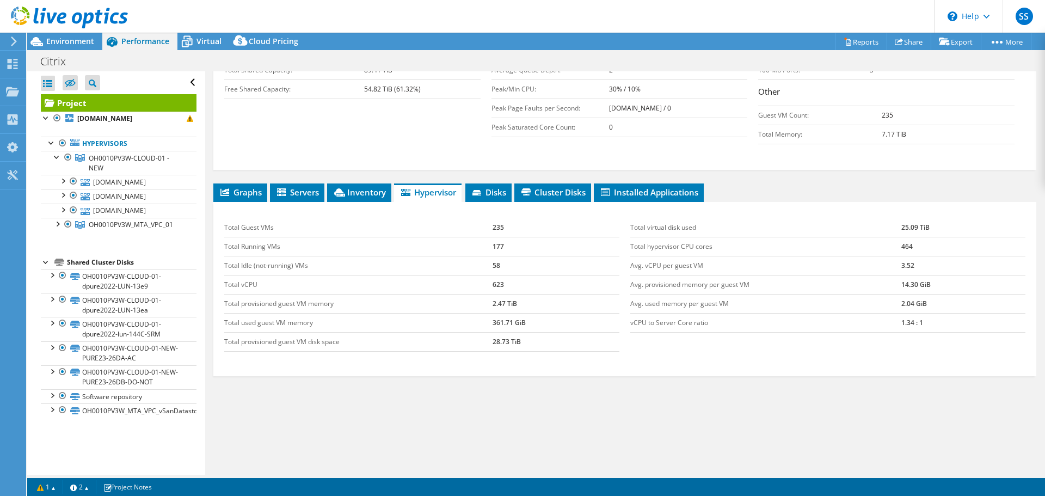
click at [822, 245] on td "464" at bounding box center [963, 246] width 124 height 19
click at [822, 266] on td "3.52" at bounding box center [963, 265] width 124 height 19
click at [366, 187] on span "Inventory" at bounding box center [359, 192] width 53 height 11
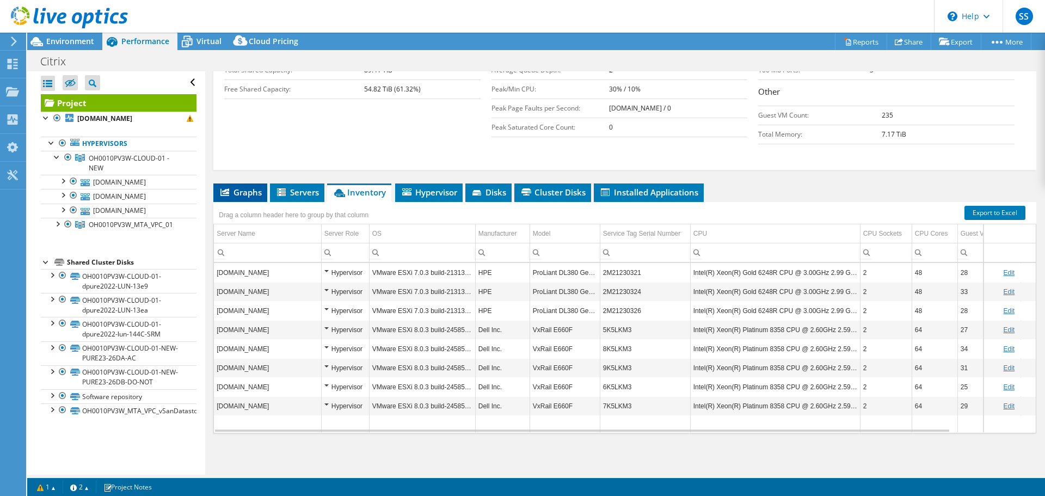
click at [230, 198] on li "Graphs" at bounding box center [240, 192] width 54 height 19
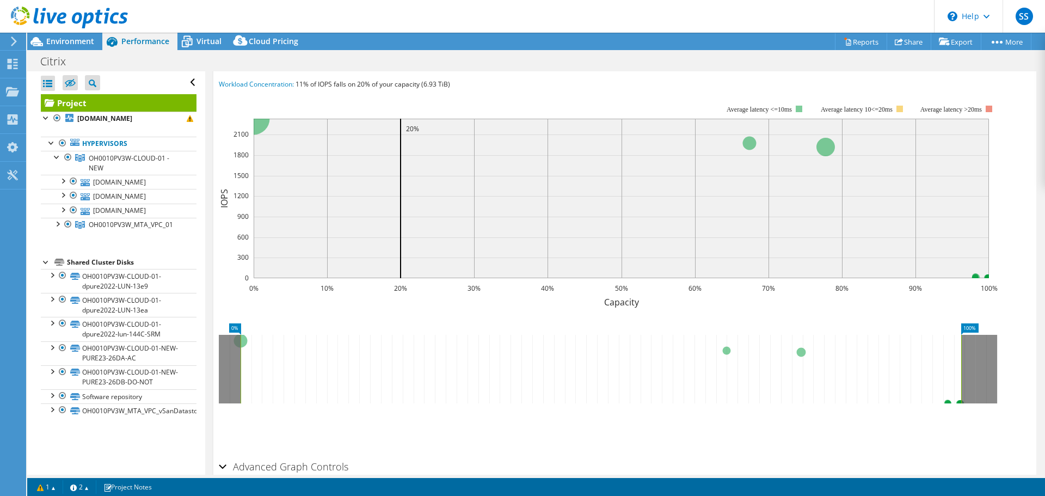
scroll to position [410, 0]
click at [54, 38] on span "Environment" at bounding box center [70, 41] width 48 height 10
